Goal: Task Accomplishment & Management: Manage account settings

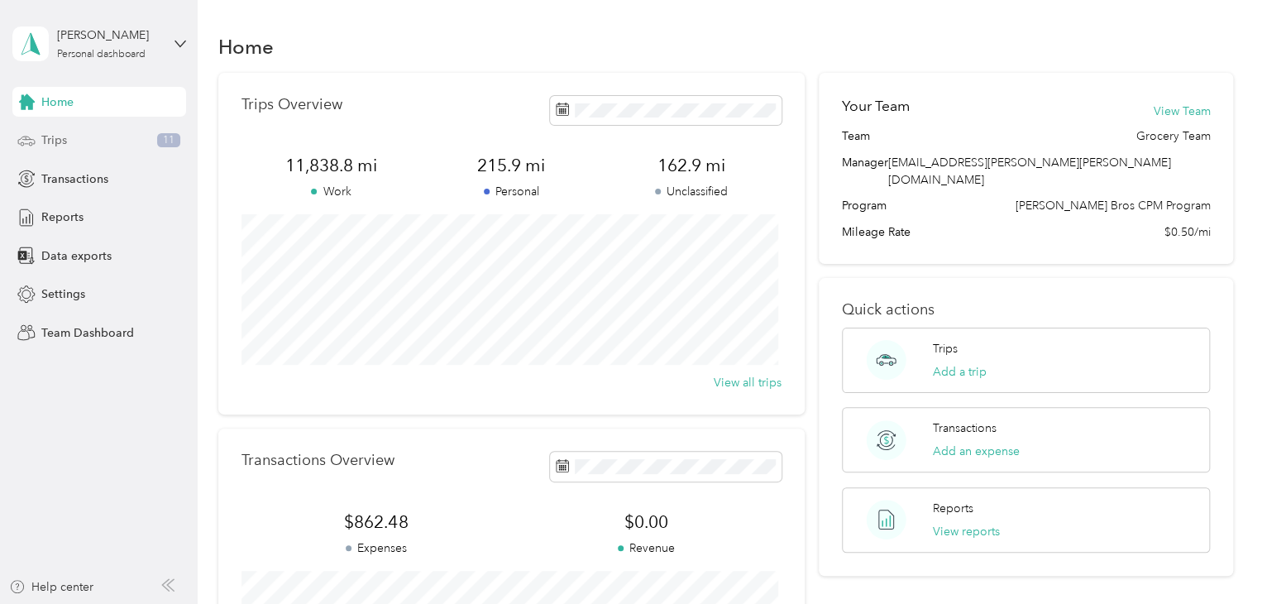
click at [62, 136] on span "Trips" at bounding box center [54, 139] width 26 height 17
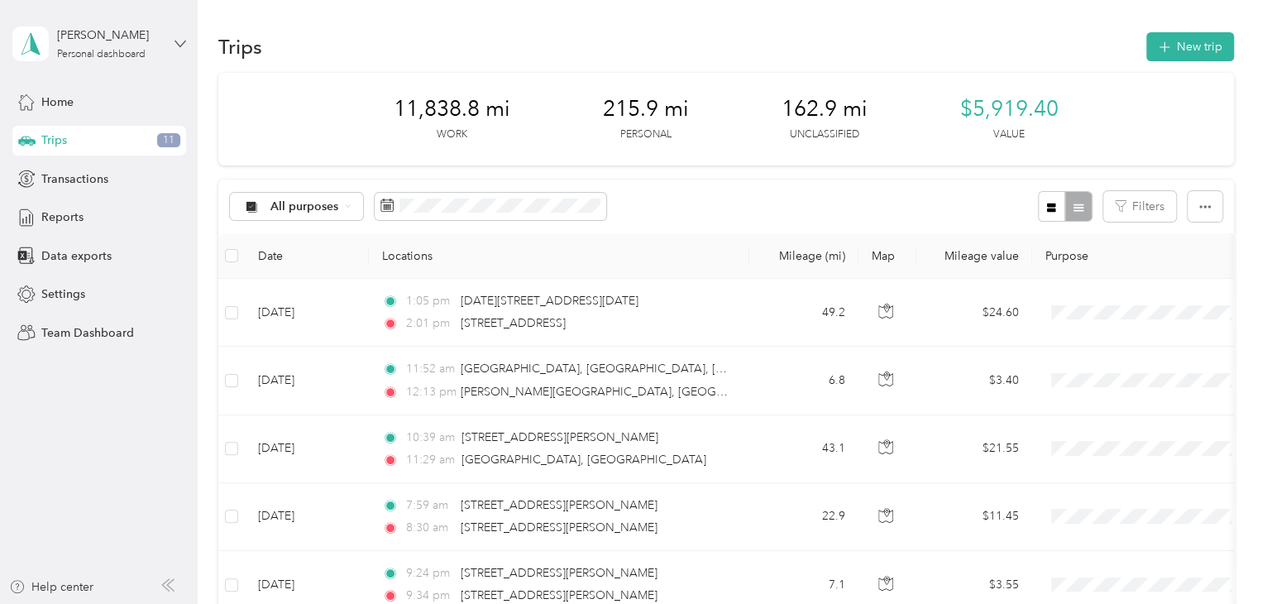
click at [175, 44] on icon at bounding box center [180, 44] width 12 height 12
click at [126, 139] on div "Team dashboard" at bounding box center [280, 136] width 512 height 29
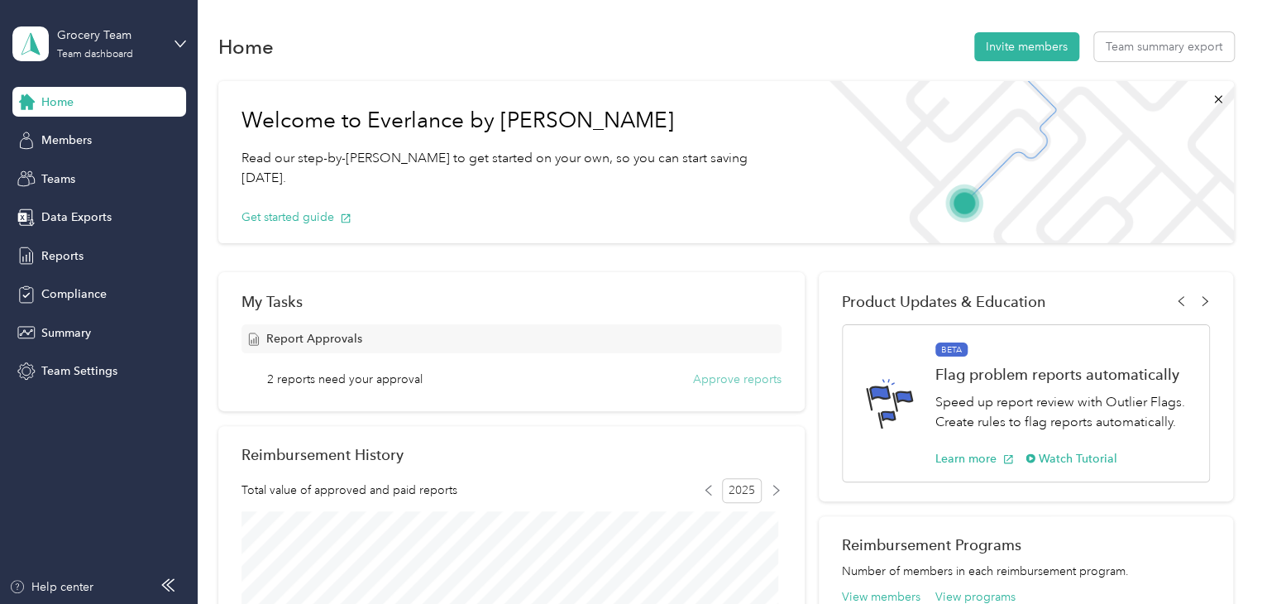
click at [714, 381] on button "Approve reports" at bounding box center [737, 378] width 88 height 17
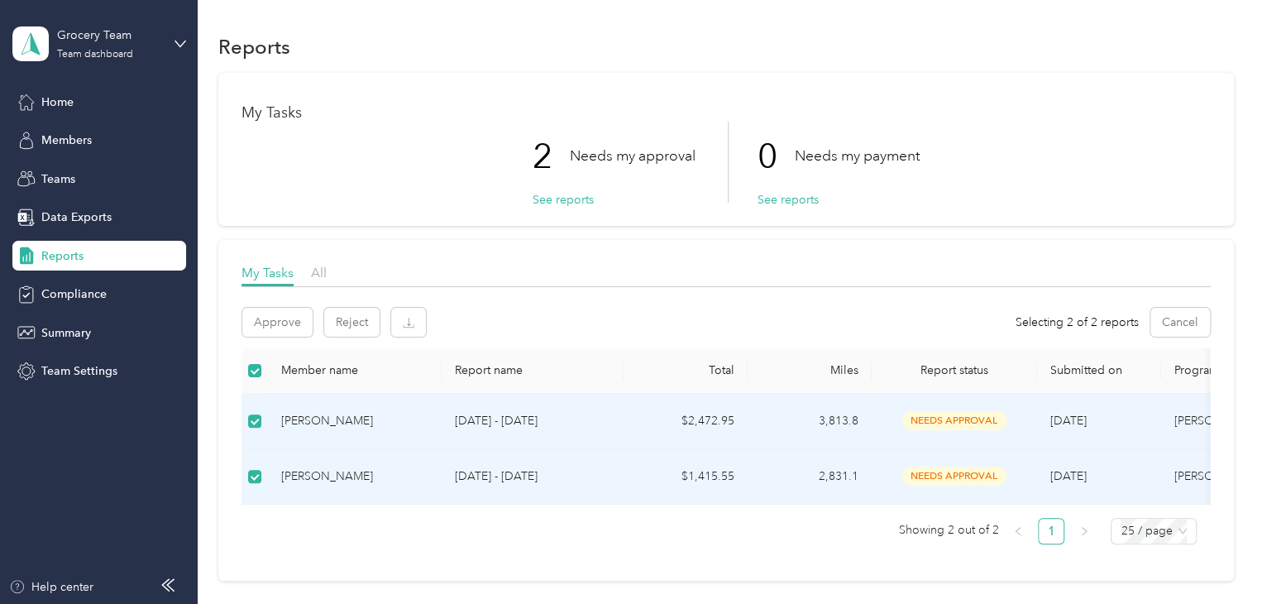
click at [956, 418] on span "needs approval" at bounding box center [954, 420] width 104 height 19
click at [270, 317] on button "Approve" at bounding box center [277, 322] width 70 height 29
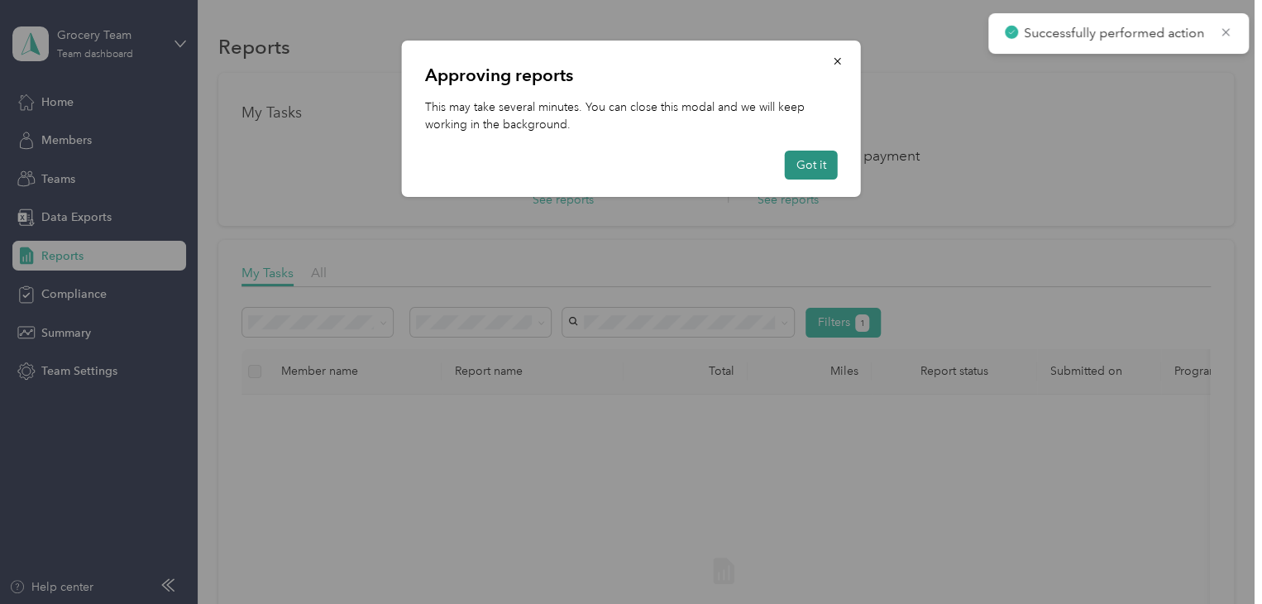
click at [805, 166] on button "Got it" at bounding box center [811, 165] width 53 height 29
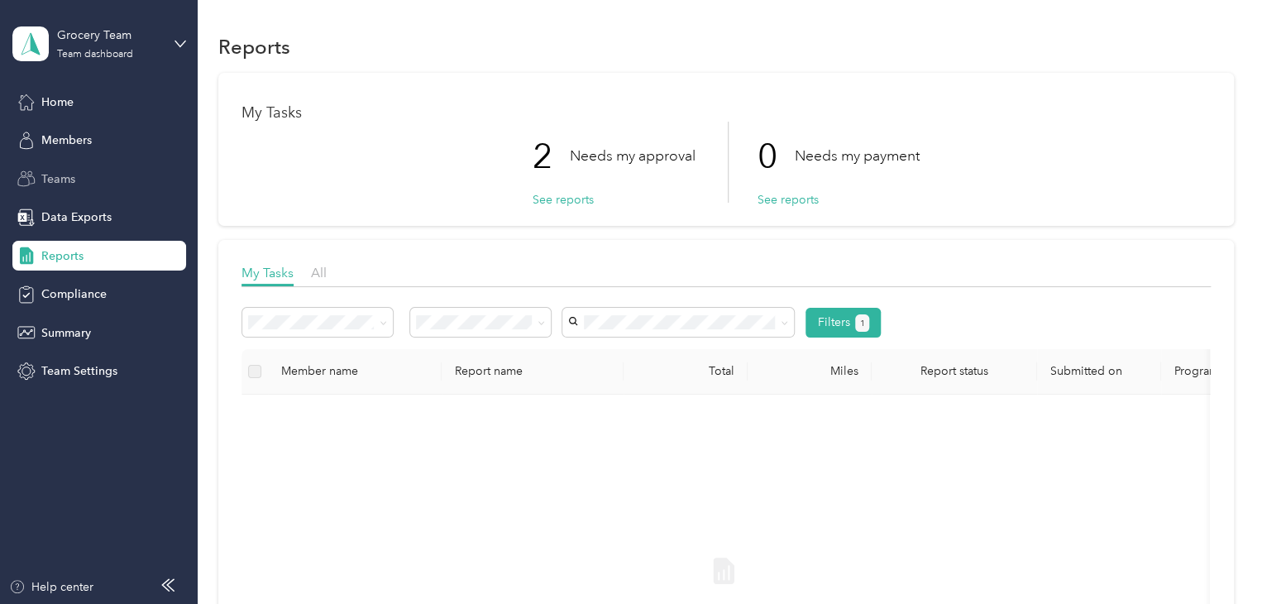
click at [46, 179] on span "Teams" at bounding box center [58, 178] width 34 height 17
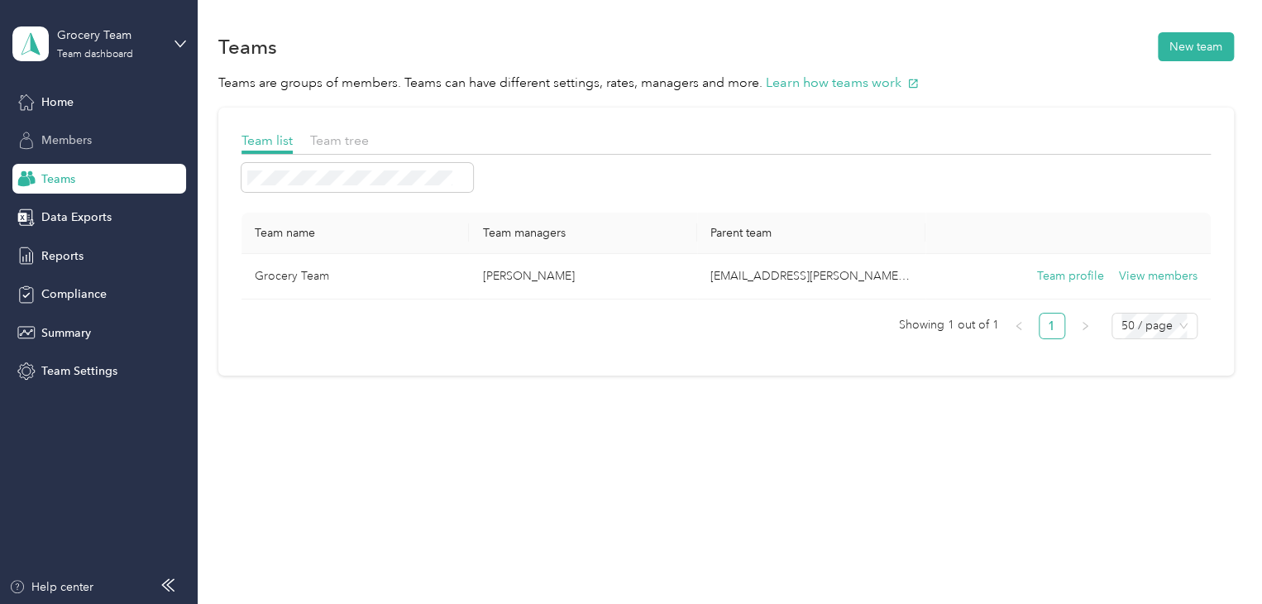
click at [60, 140] on span "Members" at bounding box center [66, 139] width 50 height 17
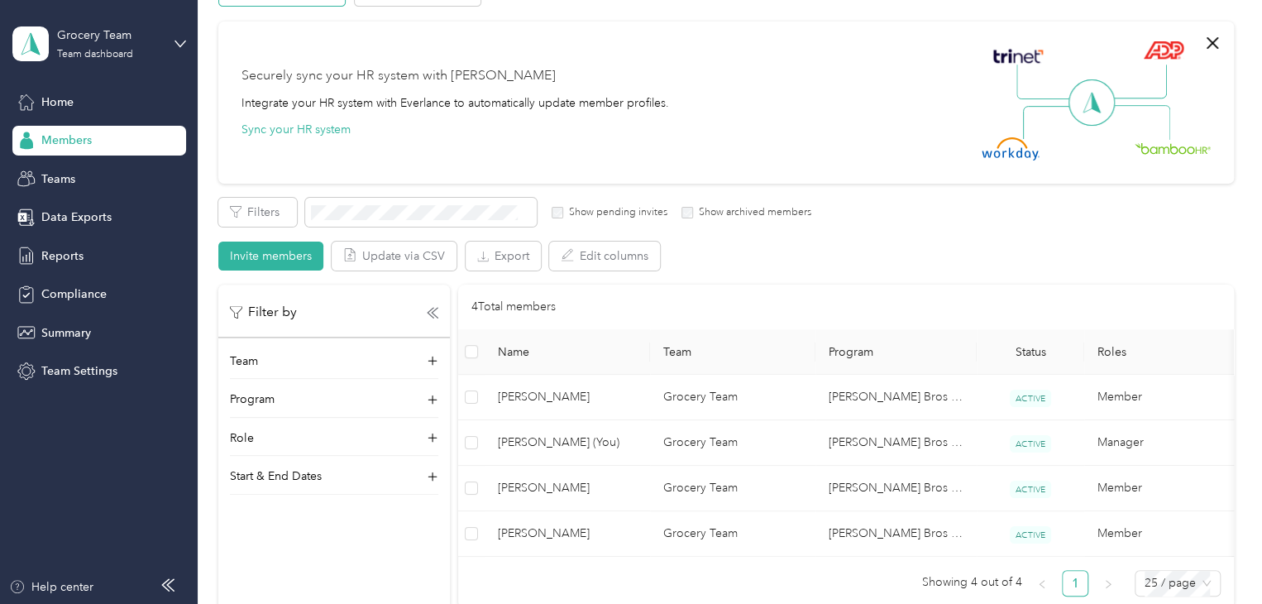
scroll to position [131, 0]
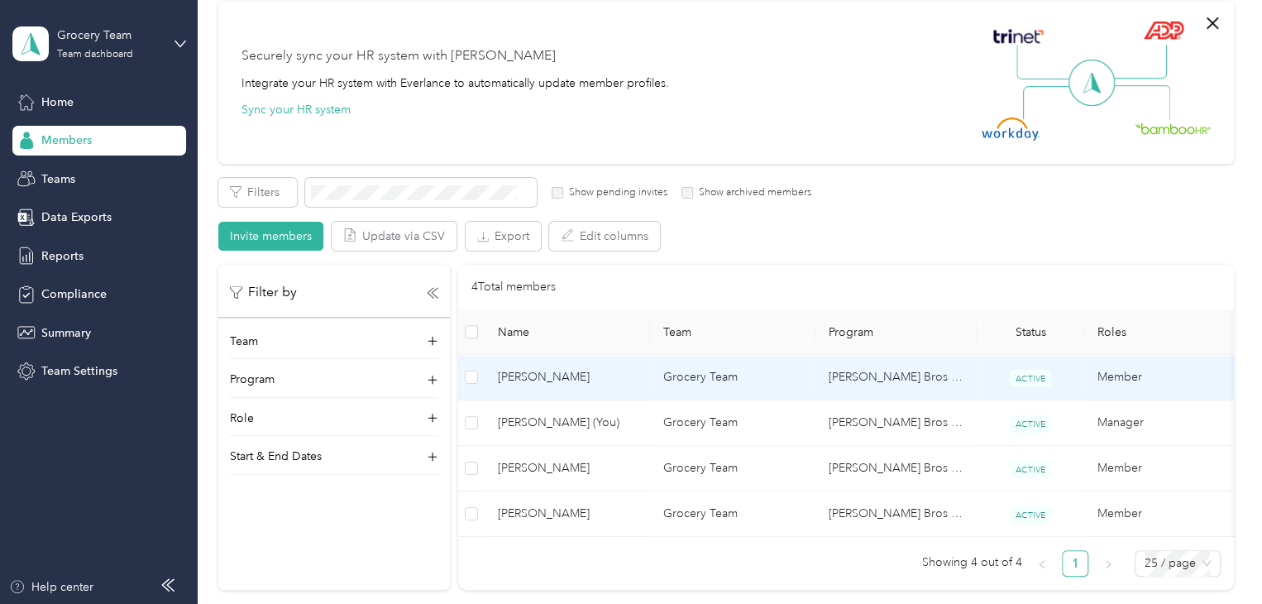
click at [529, 378] on span "[PERSON_NAME]" at bounding box center [567, 377] width 139 height 18
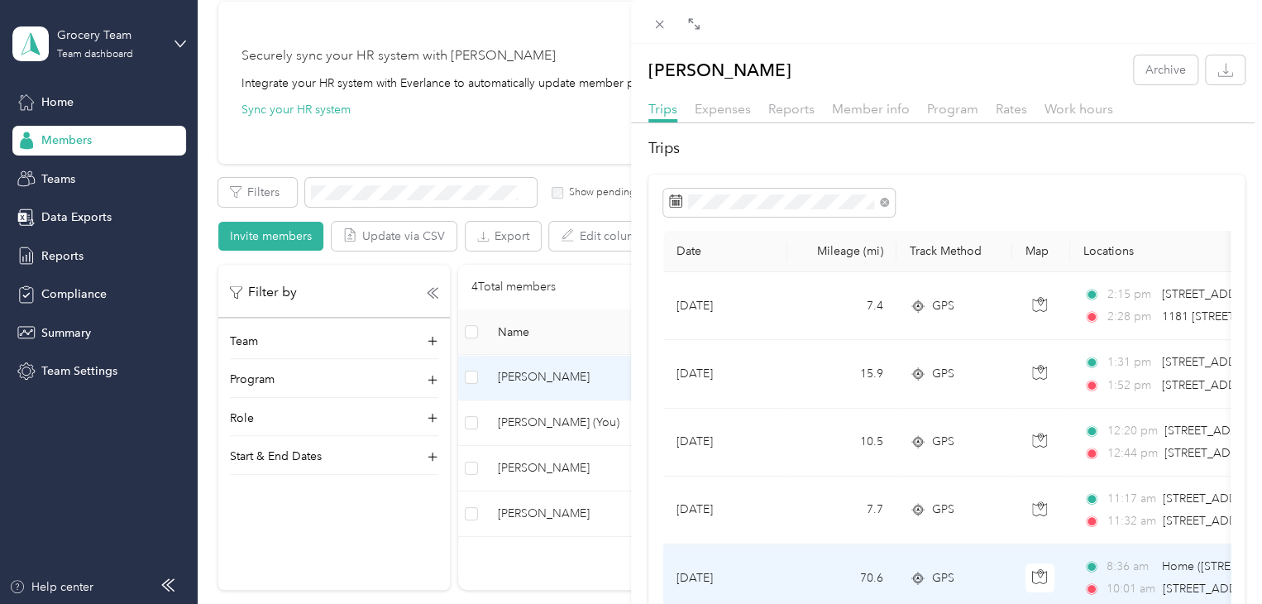
scroll to position [164, 0]
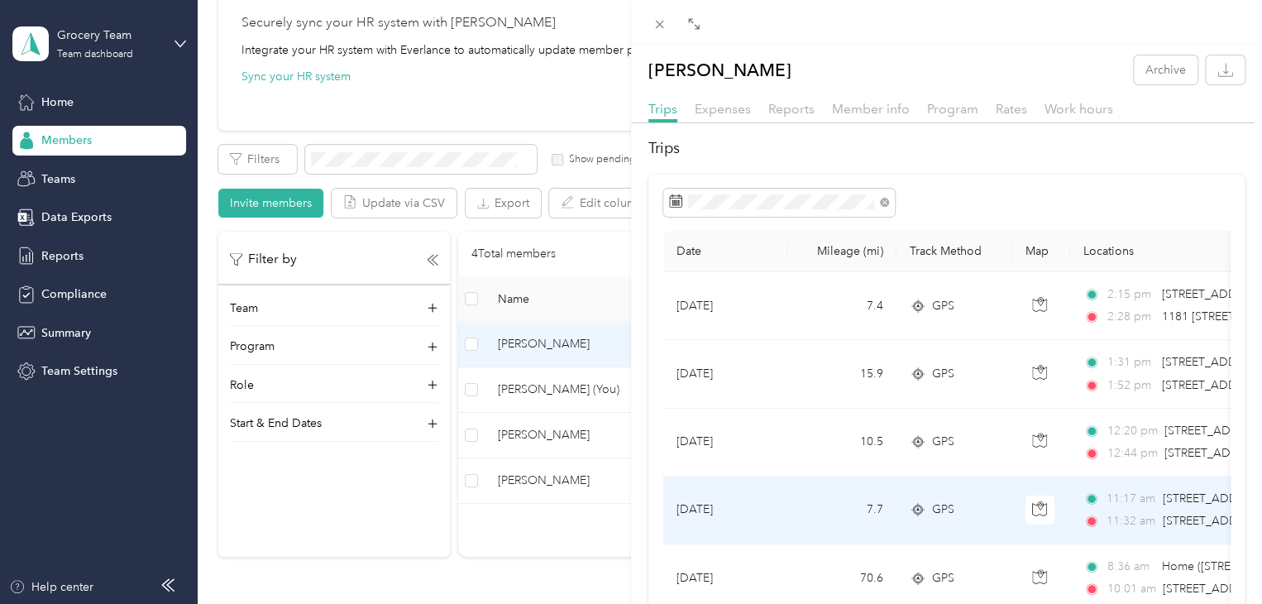
click at [768, 543] on td "[DATE]" at bounding box center [725, 510] width 124 height 68
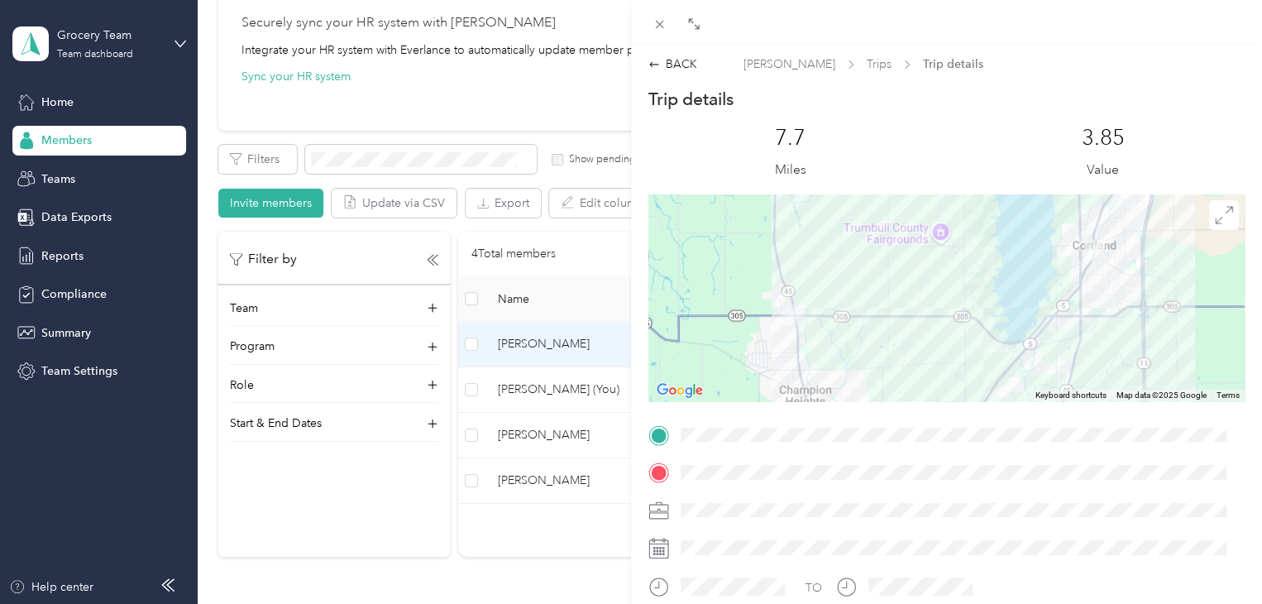
click at [661, 64] on div "BACK" at bounding box center [672, 63] width 49 height 17
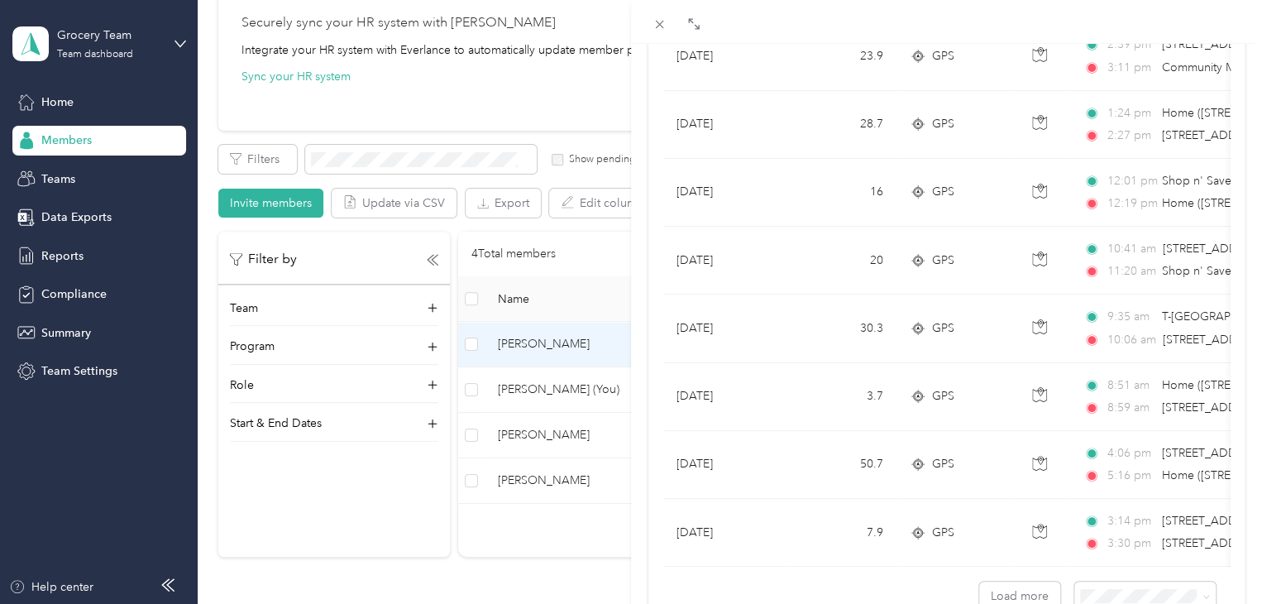
scroll to position [1431, 0]
